Goal: Task Accomplishment & Management: Manage account settings

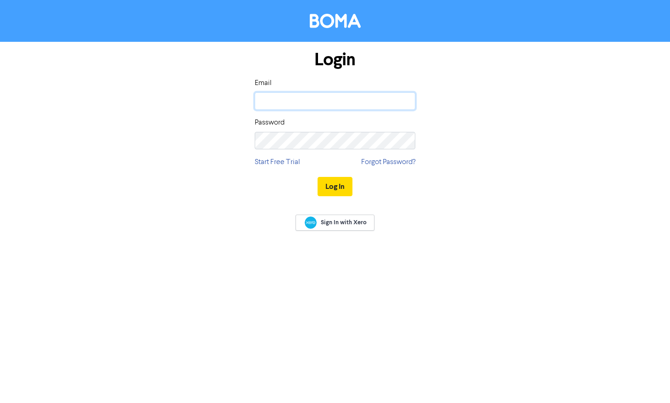
click at [321, 104] on input "email" at bounding box center [335, 100] width 161 height 17
type input "[PERSON_NAME][EMAIL_ADDRESS][PERSON_NAME][DOMAIN_NAME]"
click at [334, 188] on button "Log In" at bounding box center [335, 186] width 35 height 19
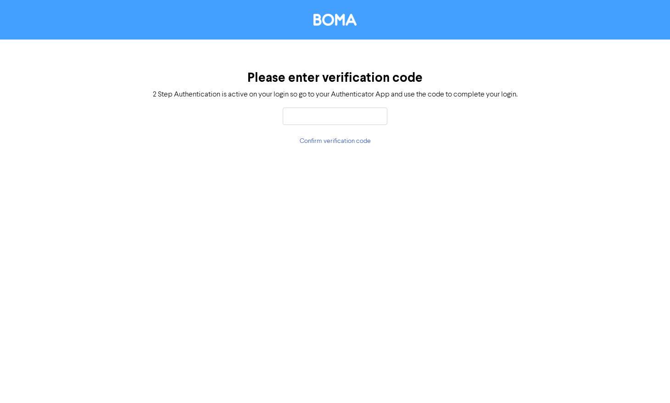
click at [308, 118] on input "text" at bounding box center [335, 115] width 105 height 17
type input "961855"
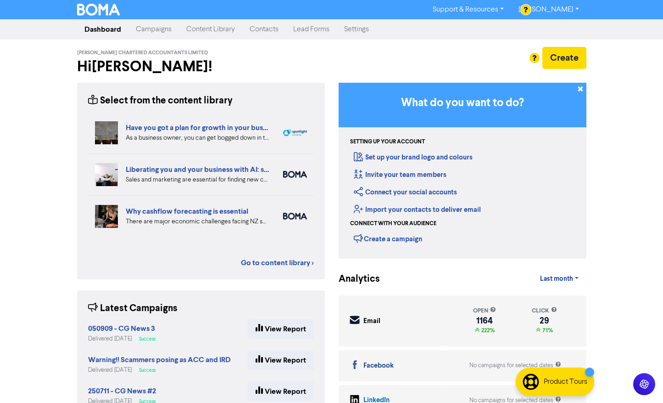
click at [260, 30] on link "Contacts" at bounding box center [264, 29] width 44 height 18
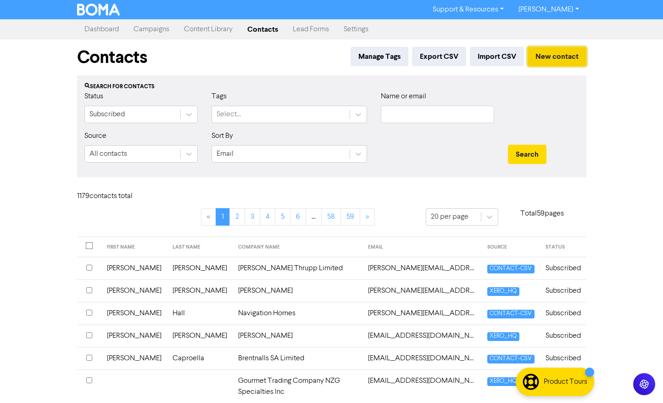
click at [567, 54] on button "New contact" at bounding box center [557, 56] width 59 height 19
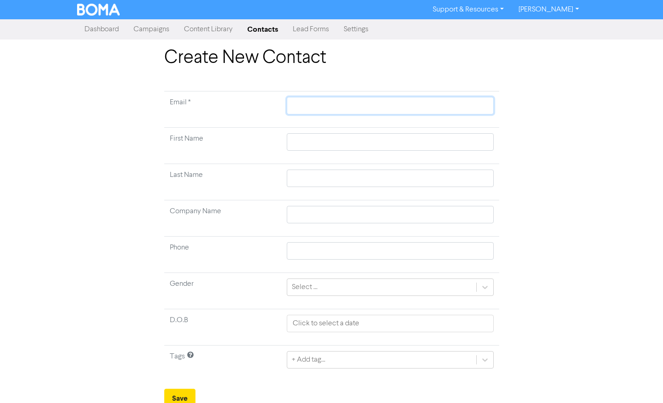
click at [302, 101] on input "text" at bounding box center [390, 105] width 207 height 17
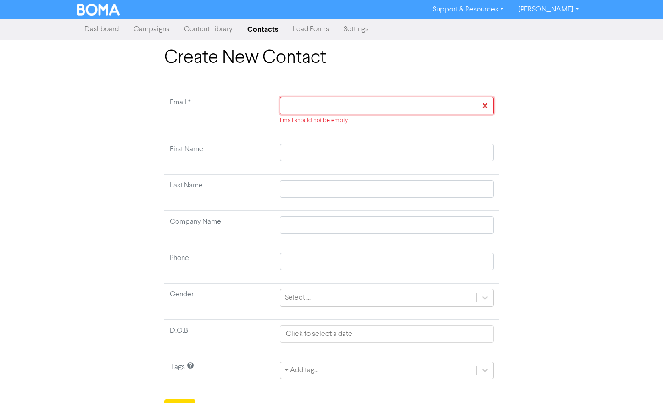
click at [319, 105] on input "text" at bounding box center [386, 105] width 213 height 17
paste input "[PERSON_NAME][EMAIL_ADDRESS][DOMAIN_NAME]"
type input "[PERSON_NAME][EMAIL_ADDRESS][DOMAIN_NAME]"
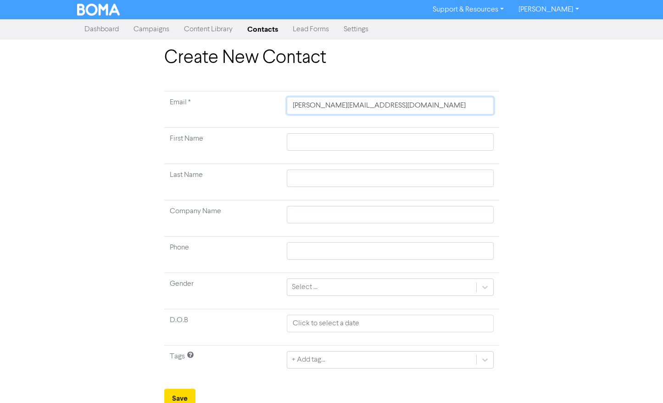
type input "[PERSON_NAME][EMAIL_ADDRESS][DOMAIN_NAME]"
drag, startPoint x: 312, startPoint y: 140, endPoint x: 327, endPoint y: 160, distance: 25.9
click at [314, 143] on input "text" at bounding box center [390, 141] width 207 height 17
type input "F"
type input "Fi"
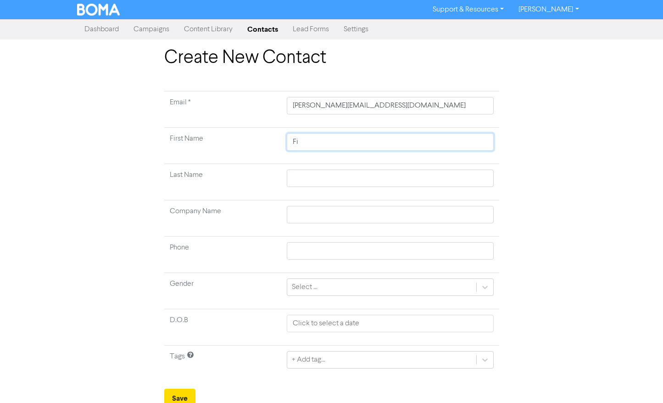
type input "Fio"
type input "Fion"
type input "[PERSON_NAME]"
type input "E"
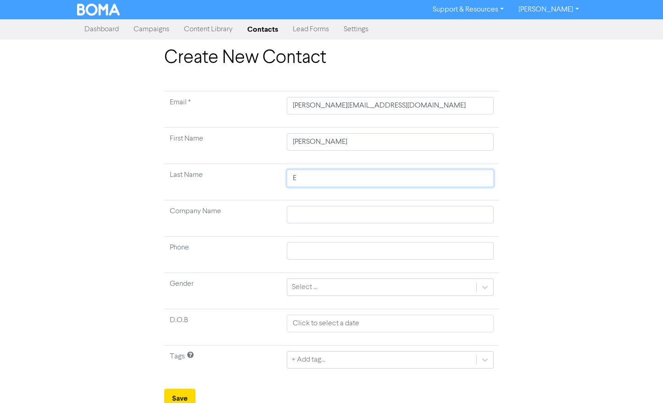
type input "El"
type input "[PERSON_NAME]"
type input "Elik"
type input "Eliki"
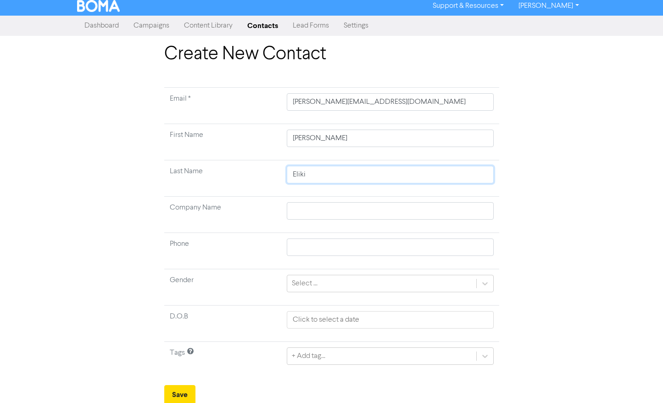
scroll to position [5, 0]
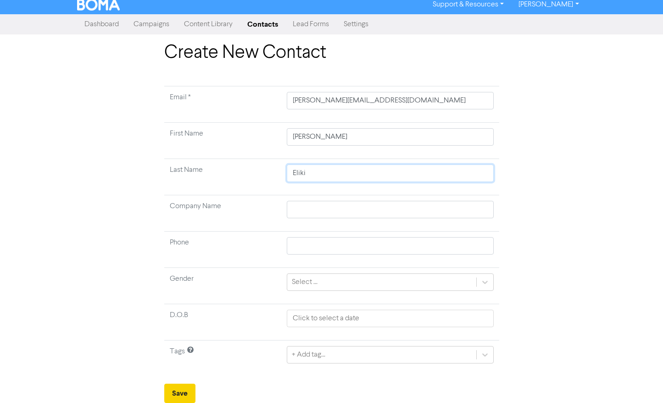
type input "Eliki"
click at [173, 392] on button "Save" at bounding box center [179, 392] width 31 height 19
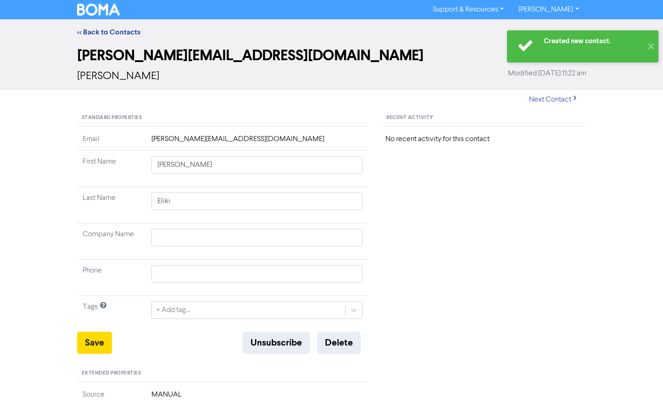
click at [300, 41] on div "<< Back to Contacts" at bounding box center [331, 32] width 663 height 26
click at [113, 32] on link "<< Back to Contacts" at bounding box center [108, 32] width 63 height 9
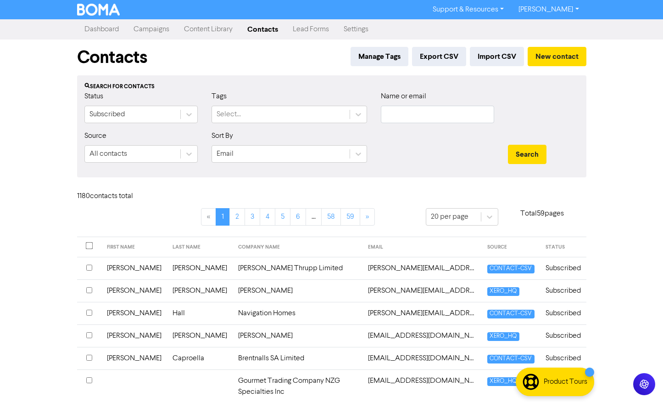
drag, startPoint x: 137, startPoint y: 28, endPoint x: 138, endPoint y: 34, distance: 6.0
click at [137, 28] on link "Campaigns" at bounding box center [151, 29] width 50 height 18
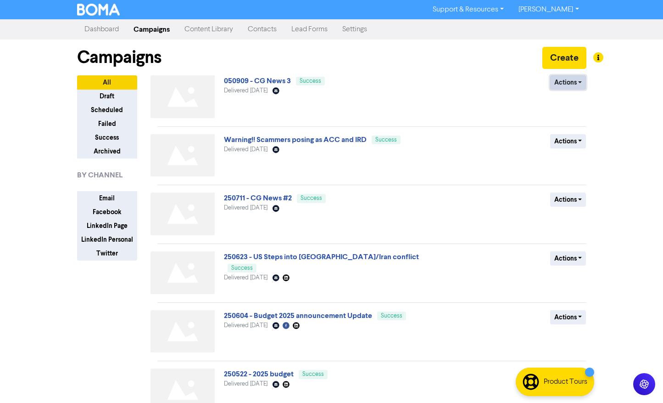
click at [581, 81] on button "Actions" at bounding box center [568, 82] width 36 height 14
click at [262, 81] on link "050909 - CG News 3" at bounding box center [257, 80] width 67 height 9
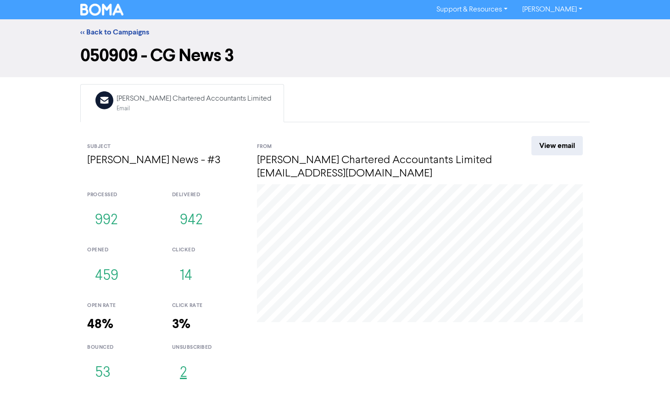
click at [184, 374] on button "2" at bounding box center [183, 373] width 22 height 30
click at [101, 371] on button "53" at bounding box center [102, 373] width 31 height 30
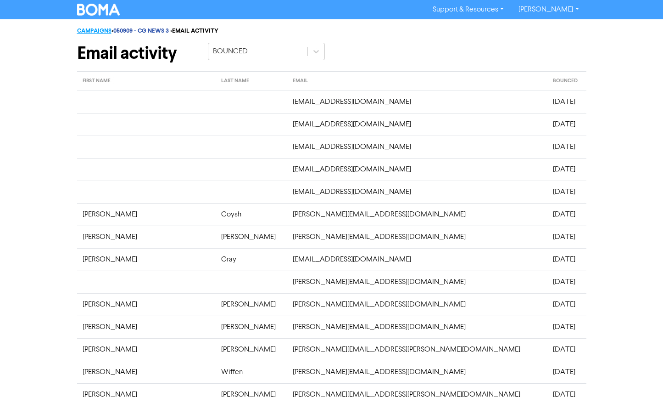
click at [88, 30] on link "CAMPAIGNS" at bounding box center [94, 30] width 34 height 7
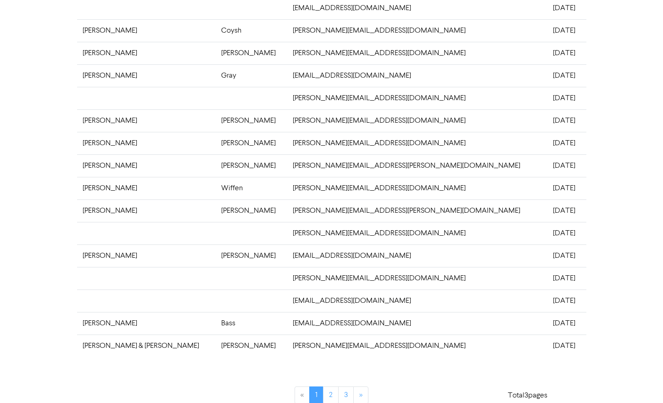
scroll to position [196, 0]
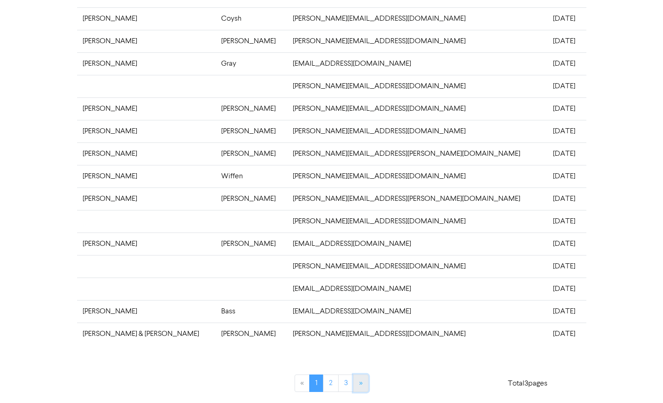
click at [364, 384] on link "»" at bounding box center [360, 382] width 15 height 17
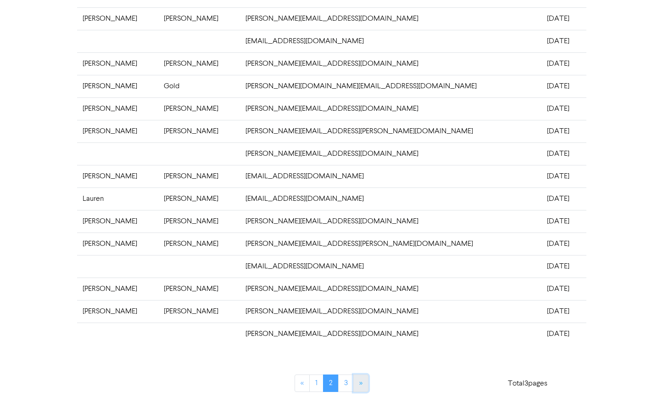
click at [358, 380] on link "»" at bounding box center [360, 382] width 15 height 17
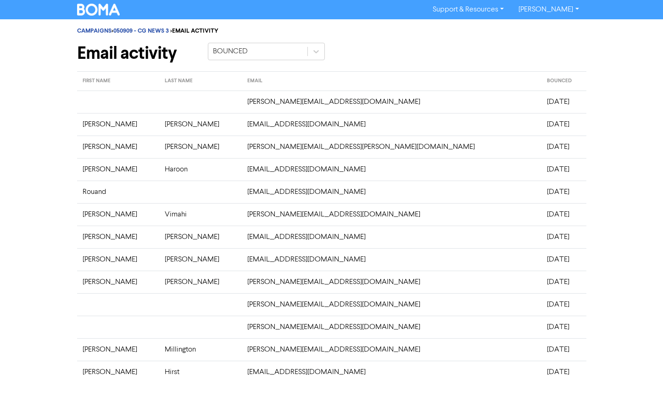
scroll to position [38, 0]
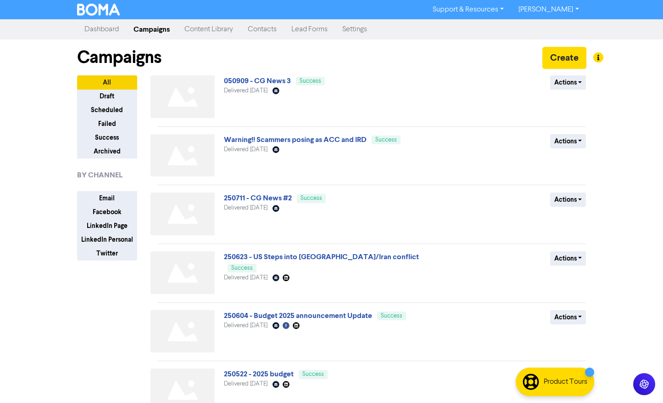
click at [259, 30] on link "Contacts" at bounding box center [262, 29] width 44 height 18
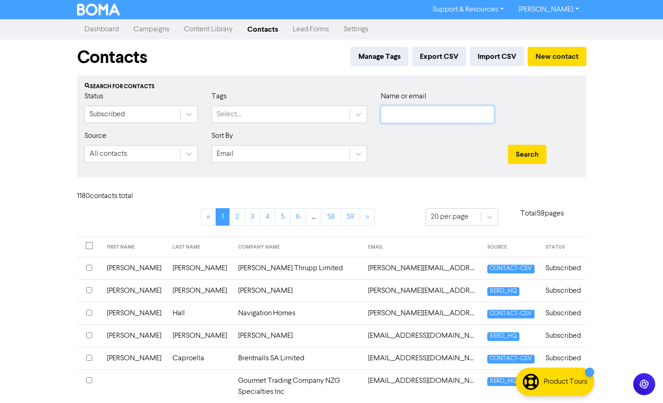
click at [419, 116] on input "text" at bounding box center [437, 114] width 113 height 17
click at [508, 145] on button "Search" at bounding box center [527, 154] width 39 height 19
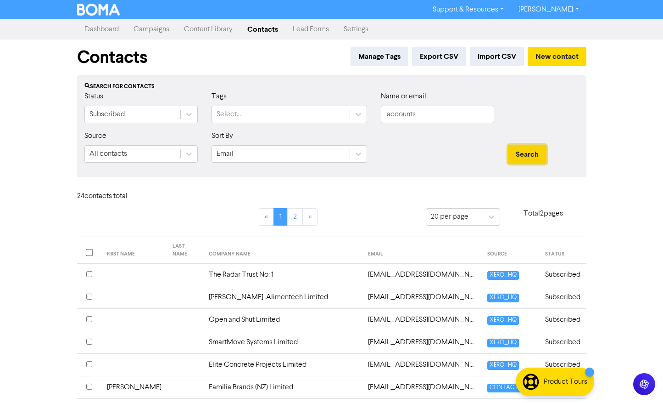
drag, startPoint x: 531, startPoint y: 157, endPoint x: 526, endPoint y: 154, distance: 6.2
click at [531, 156] on button "Search" at bounding box center [527, 154] width 39 height 19
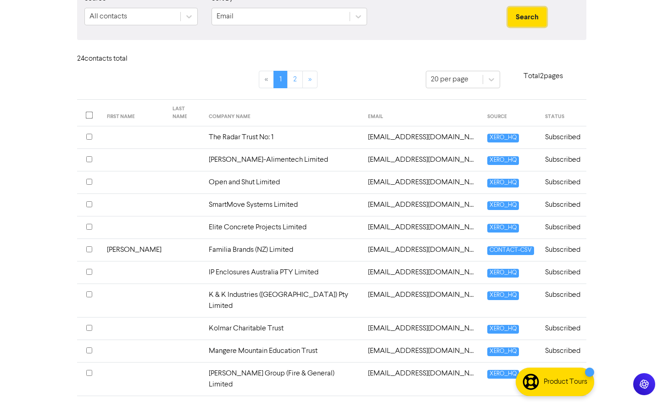
scroll to position [138, 0]
click at [89, 178] on input "checkbox" at bounding box center [89, 181] width 6 height 6
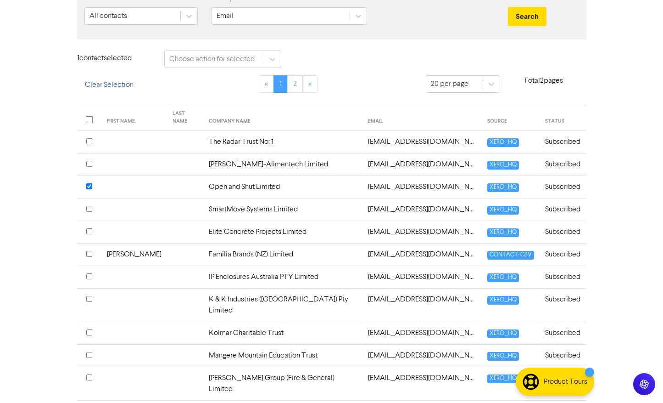
click at [88, 228] on input "checkbox" at bounding box center [89, 231] width 6 height 6
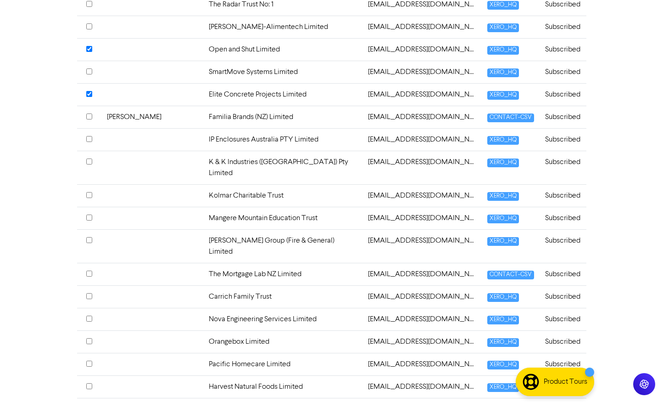
scroll to position [275, 0]
click at [88, 315] on input "checkbox" at bounding box center [89, 318] width 6 height 6
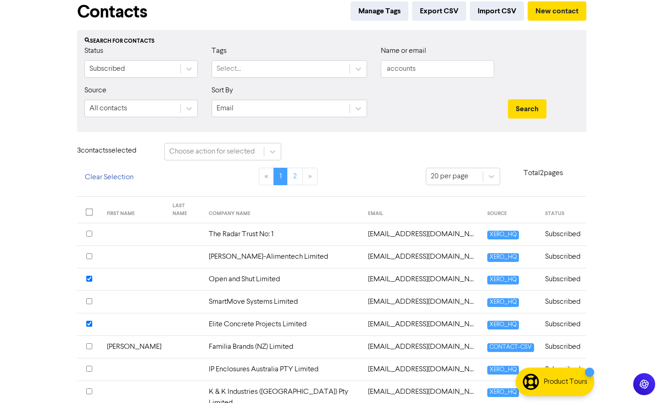
scroll to position [46, 0]
click at [271, 146] on icon at bounding box center [272, 150] width 9 height 9
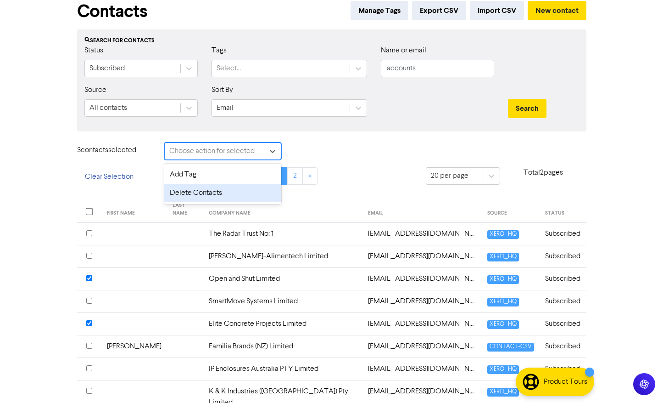
click at [204, 194] on div "Delete Contacts" at bounding box center [222, 193] width 117 height 18
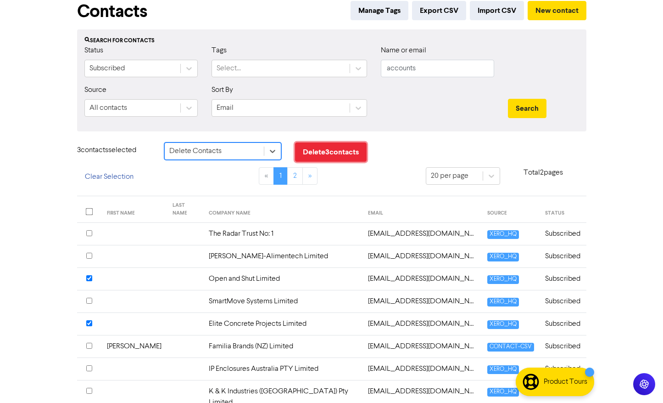
click at [324, 153] on button "Delete 3 contact s" at bounding box center [331, 151] width 72 height 19
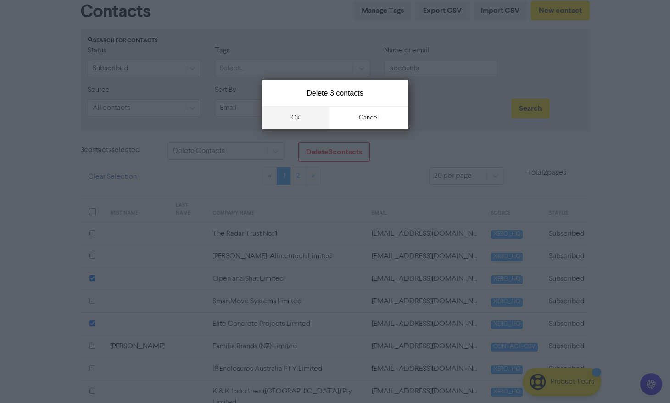
click at [297, 115] on button "ok" at bounding box center [296, 117] width 68 height 23
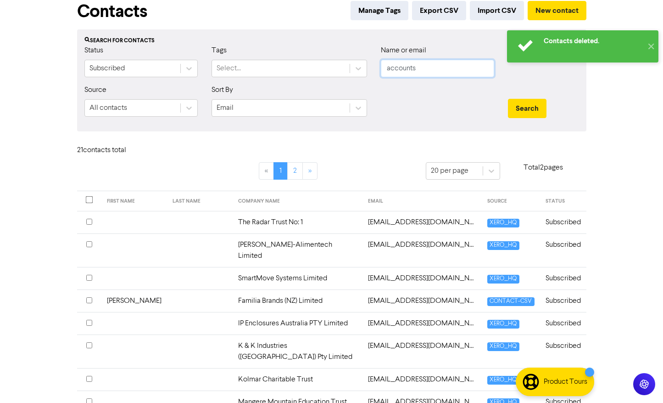
click at [432, 68] on input "accounts" at bounding box center [437, 68] width 113 height 17
type input "a"
click at [508, 99] on button "Search" at bounding box center [527, 108] width 39 height 19
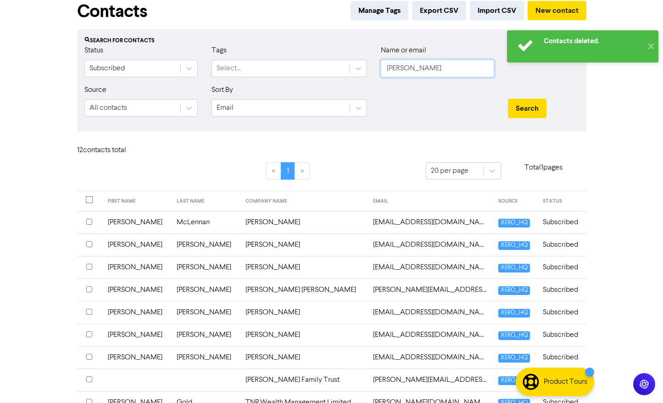
drag, startPoint x: 413, startPoint y: 73, endPoint x: 378, endPoint y: 70, distance: 34.5
click at [378, 70] on div "Name or email jane" at bounding box center [437, 64] width 127 height 39
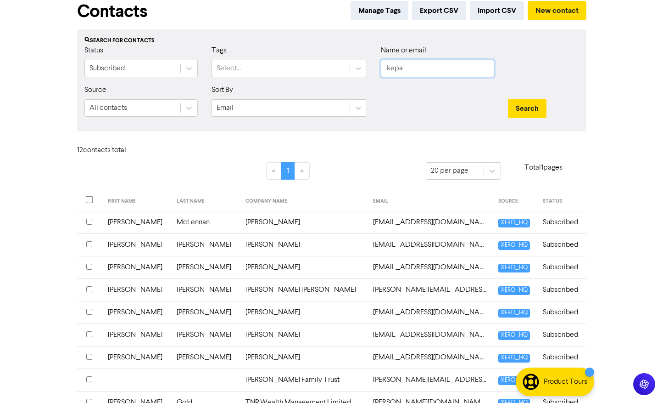
click at [508, 99] on button "Search" at bounding box center [527, 108] width 39 height 19
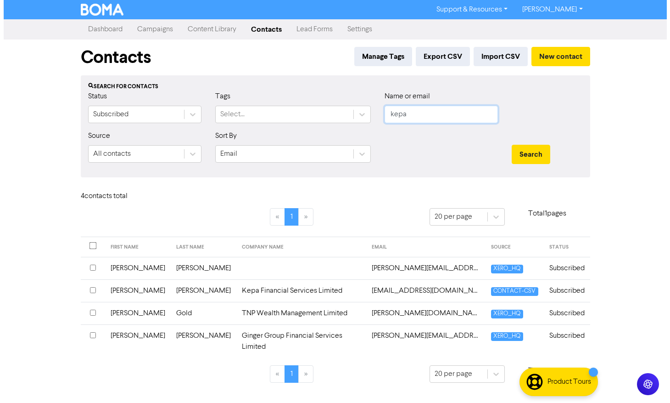
scroll to position [0, 0]
click at [93, 268] on input "checkbox" at bounding box center [92, 267] width 6 height 6
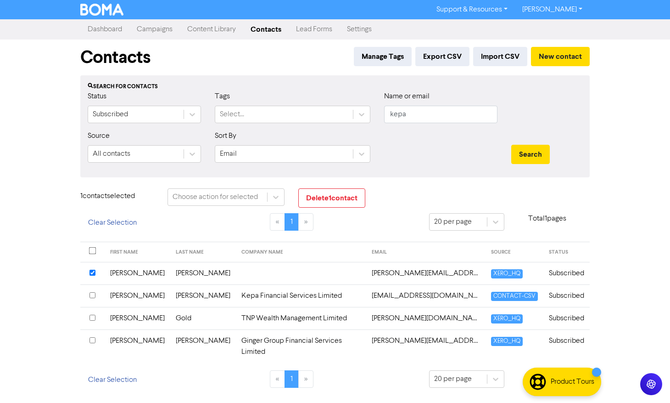
click at [93, 319] on input "checkbox" at bounding box center [92, 317] width 6 height 6
click at [92, 341] on input "checkbox" at bounding box center [92, 340] width 6 height 6
click at [331, 194] on button "Delete 3 contact s" at bounding box center [334, 197] width 72 height 19
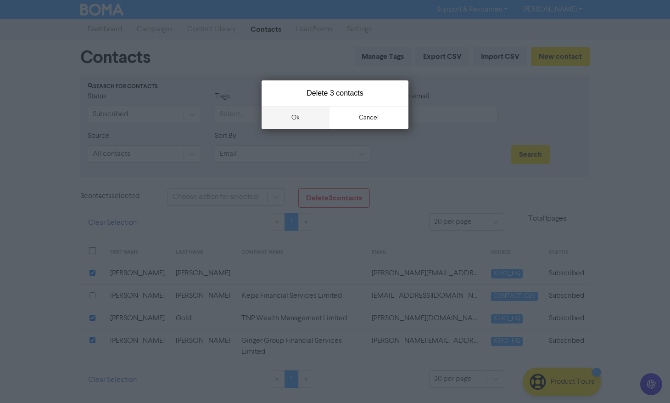
click at [299, 117] on button "ok" at bounding box center [296, 117] width 68 height 23
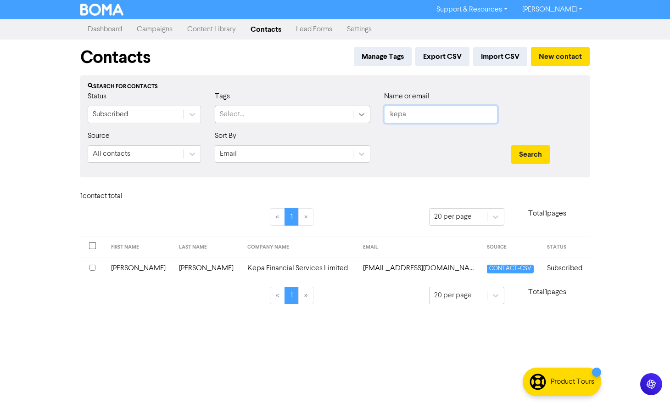
drag, startPoint x: 435, startPoint y: 115, endPoint x: 358, endPoint y: 115, distance: 76.6
click at [358, 115] on div "Status Subscribed Tags Select... Name or email kepa" at bounding box center [335, 110] width 509 height 39
type input "s"
type input "k"
click at [511, 145] on button "Search" at bounding box center [530, 154] width 39 height 19
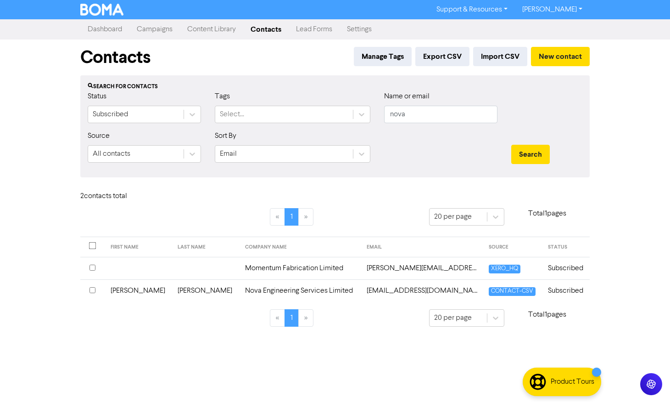
click at [92, 289] on input "checkbox" at bounding box center [92, 290] width 6 height 6
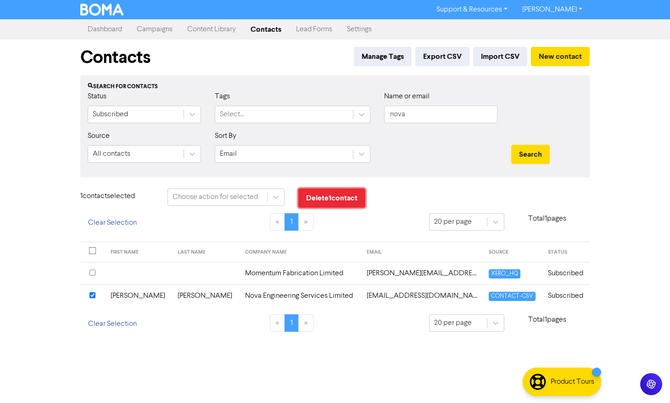
click at [331, 198] on button "Delete 1 contact" at bounding box center [331, 197] width 67 height 19
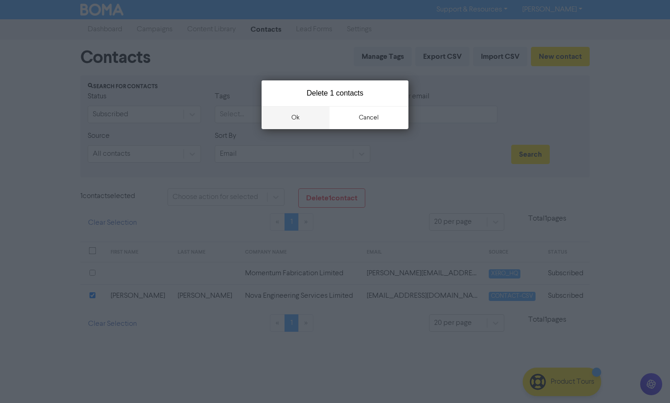
click at [292, 116] on button "ok" at bounding box center [296, 117] width 68 height 23
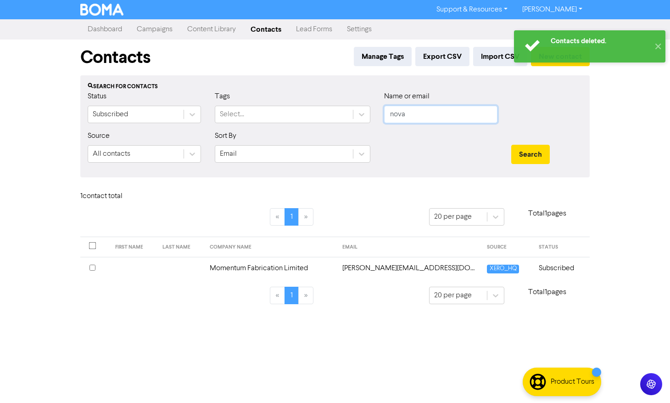
drag, startPoint x: 393, startPoint y: 116, endPoint x: 381, endPoint y: 114, distance: 12.0
click at [381, 114] on div "Name or email nova" at bounding box center [440, 110] width 127 height 39
type input "kepa"
click at [511, 145] on button "Search" at bounding box center [530, 154] width 39 height 19
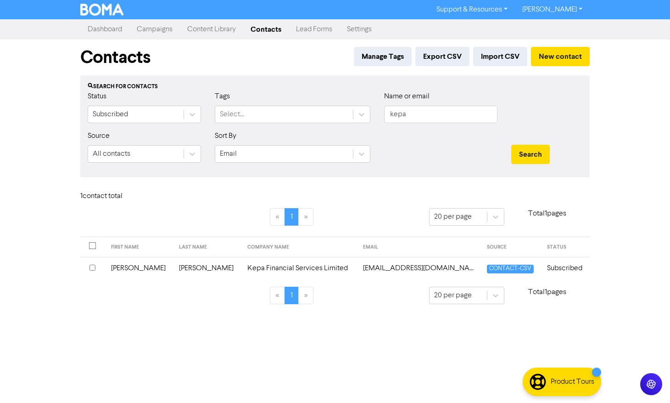
click at [247, 269] on td "Kepa Financial Services Limited" at bounding box center [300, 268] width 116 height 22
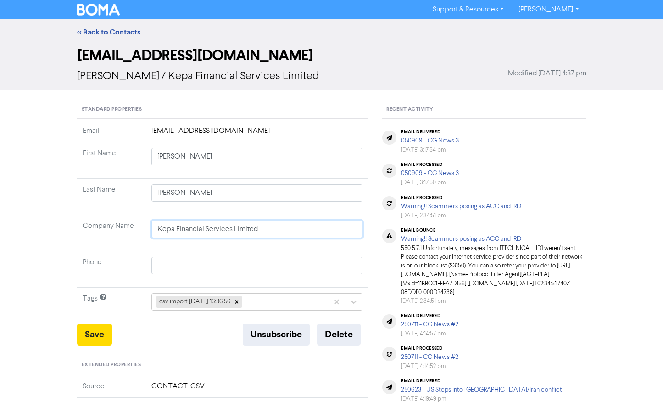
drag, startPoint x: 268, startPoint y: 229, endPoint x: 112, endPoint y: 228, distance: 155.1
click at [112, 228] on tr "Company Name Kepa Financial Services Limited" at bounding box center [222, 233] width 291 height 36
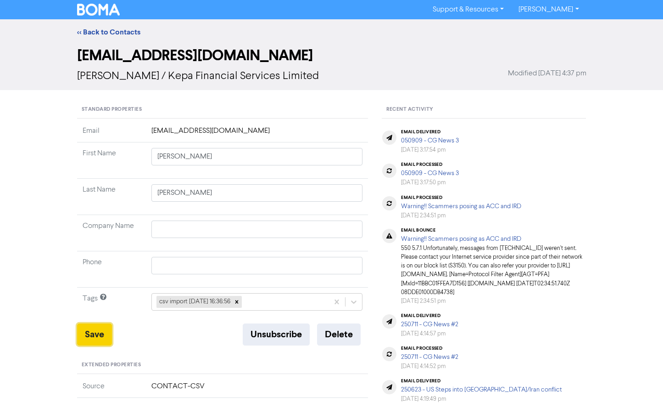
click at [95, 334] on button "Save" at bounding box center [94, 334] width 35 height 22
click at [634, 223] on div "<< Back to Contacts huayangzz@hotmail.com Carol Yang Modified September 11th 20…" at bounding box center [331, 348] width 663 height 658
click at [99, 30] on link "<< Back to Contacts" at bounding box center [108, 32] width 63 height 9
